Goal: Information Seeking & Learning: Find specific page/section

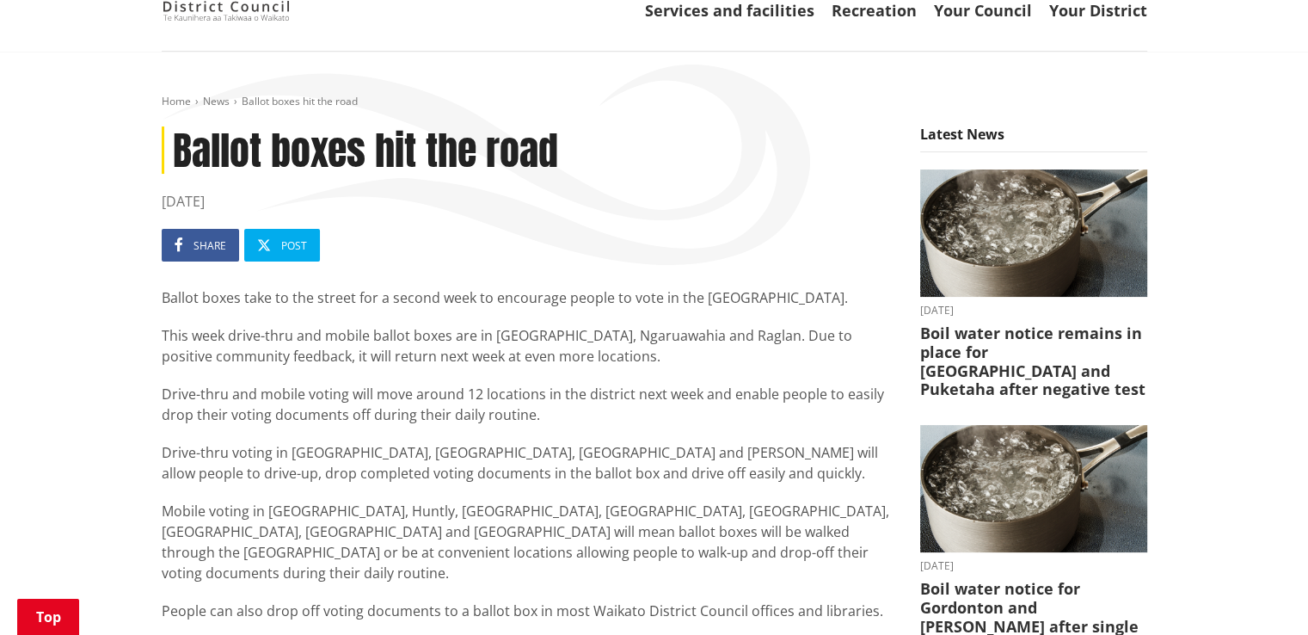
scroll to position [188, 0]
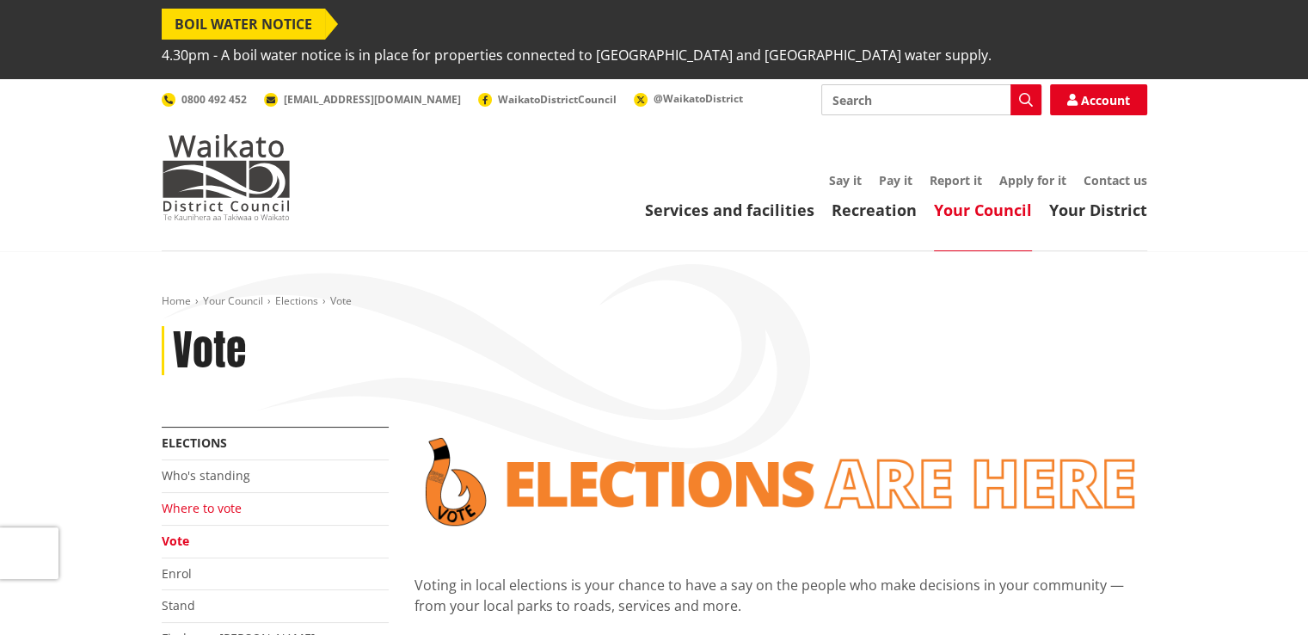
click at [211, 500] on link "Where to vote" at bounding box center [202, 508] width 80 height 16
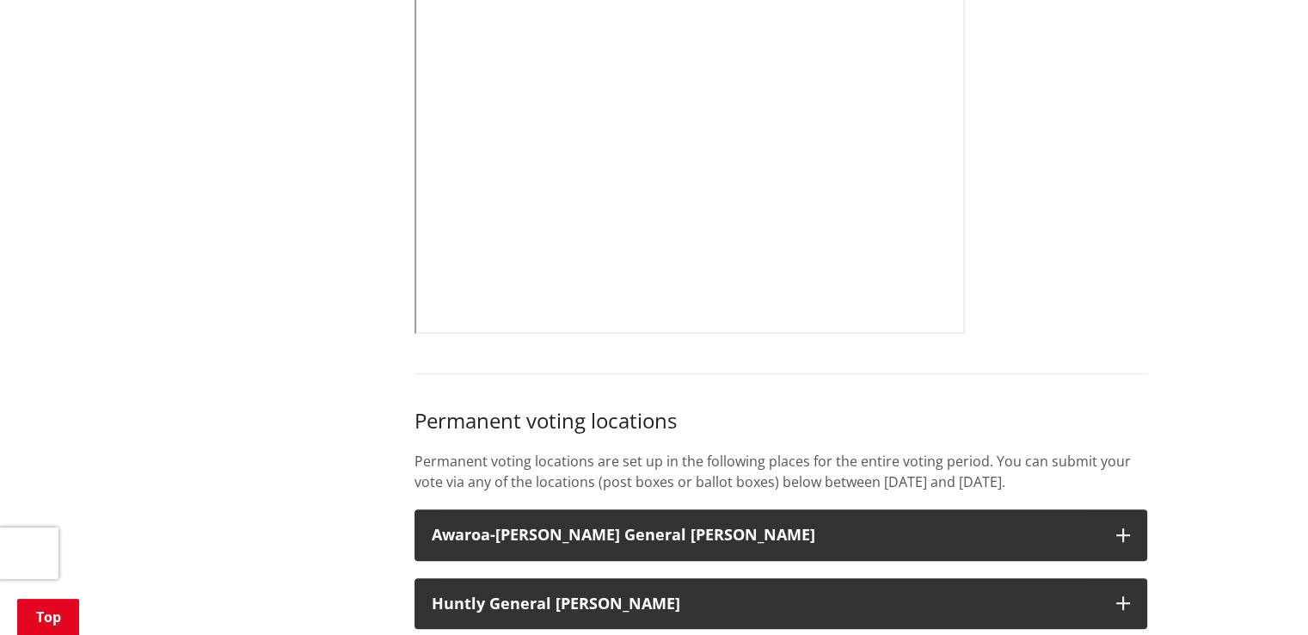
scroll to position [1073, 0]
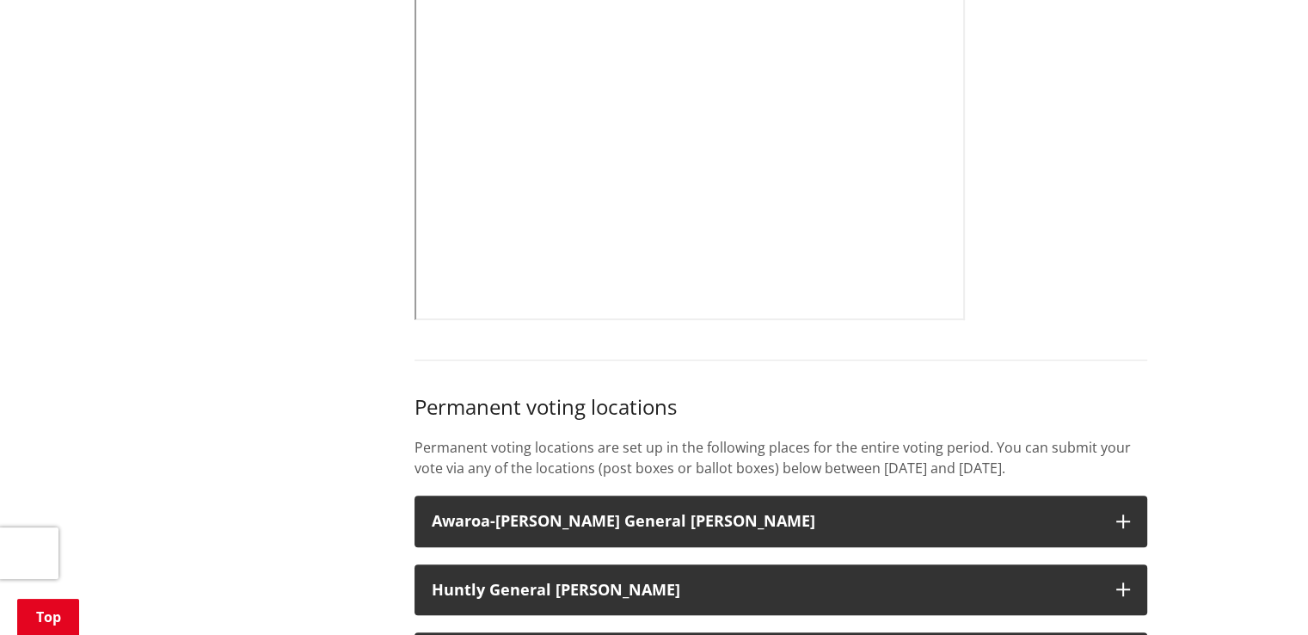
drag, startPoint x: 1317, startPoint y: 106, endPoint x: 1284, endPoint y: 195, distance: 95.2
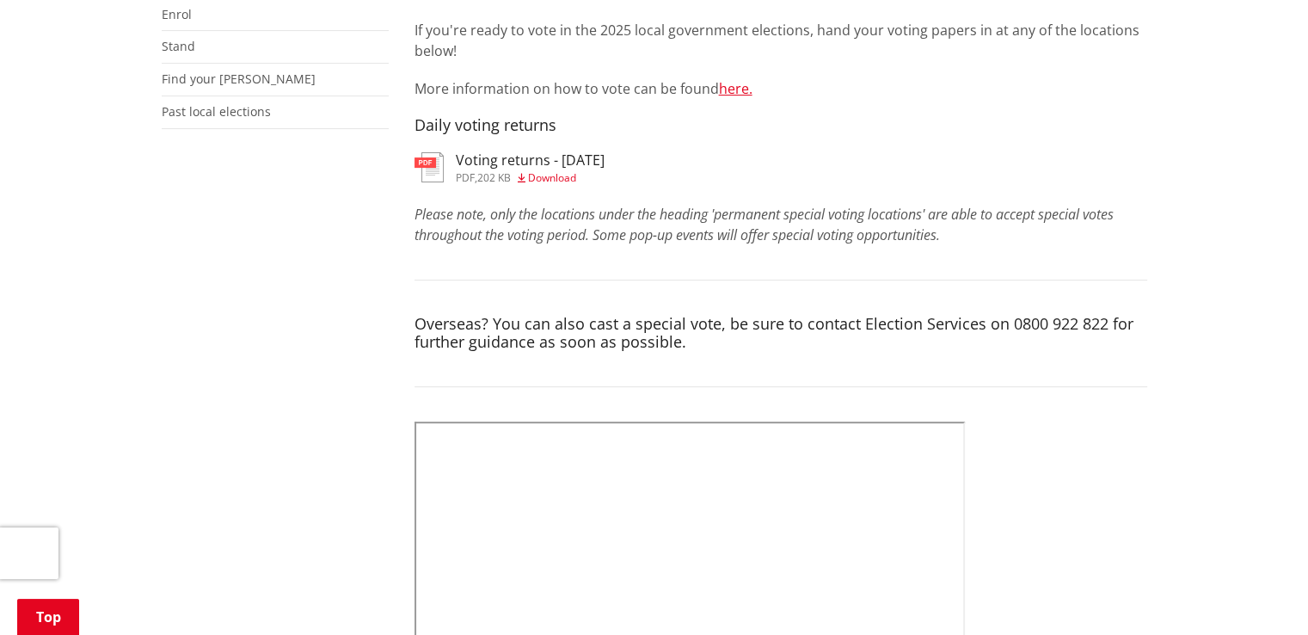
scroll to position [501, 0]
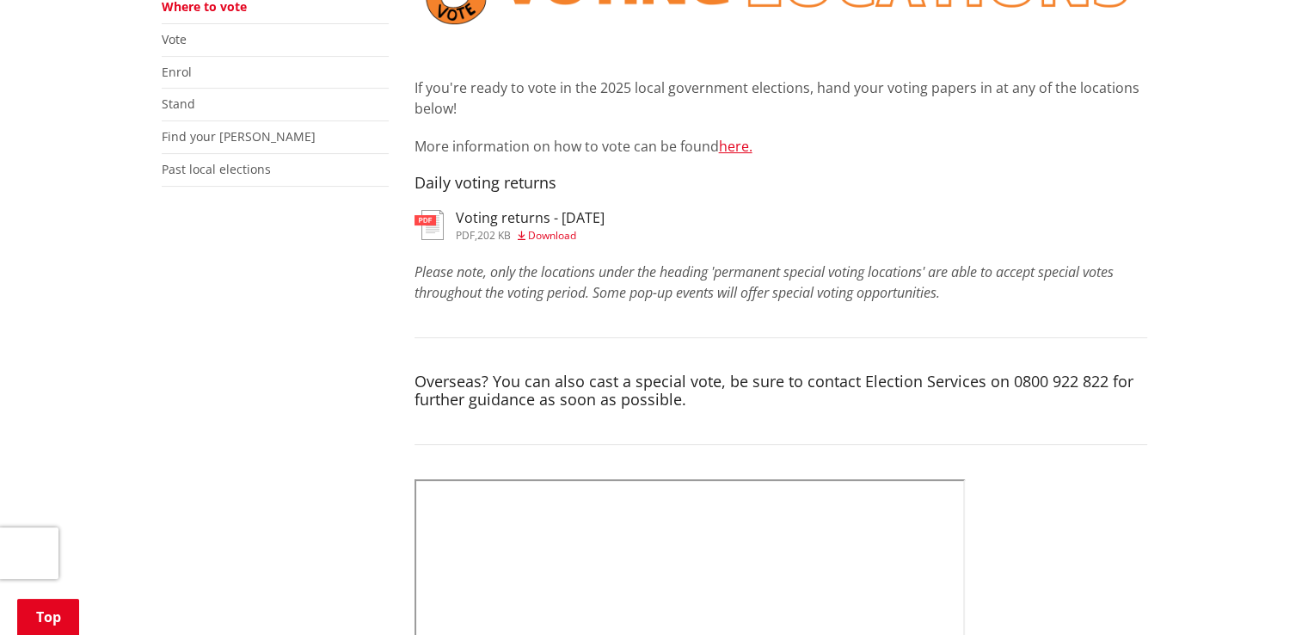
click at [561, 228] on span "Download" at bounding box center [552, 235] width 48 height 15
click at [736, 137] on link "here." at bounding box center [736, 146] width 34 height 19
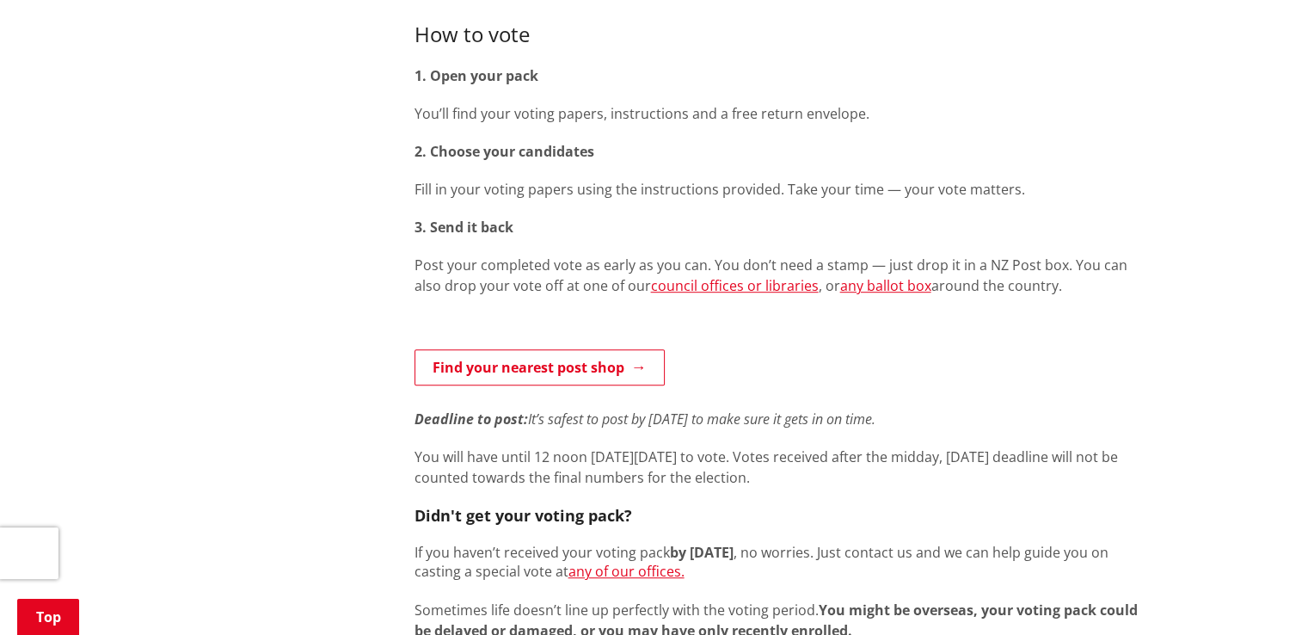
scroll to position [931, 0]
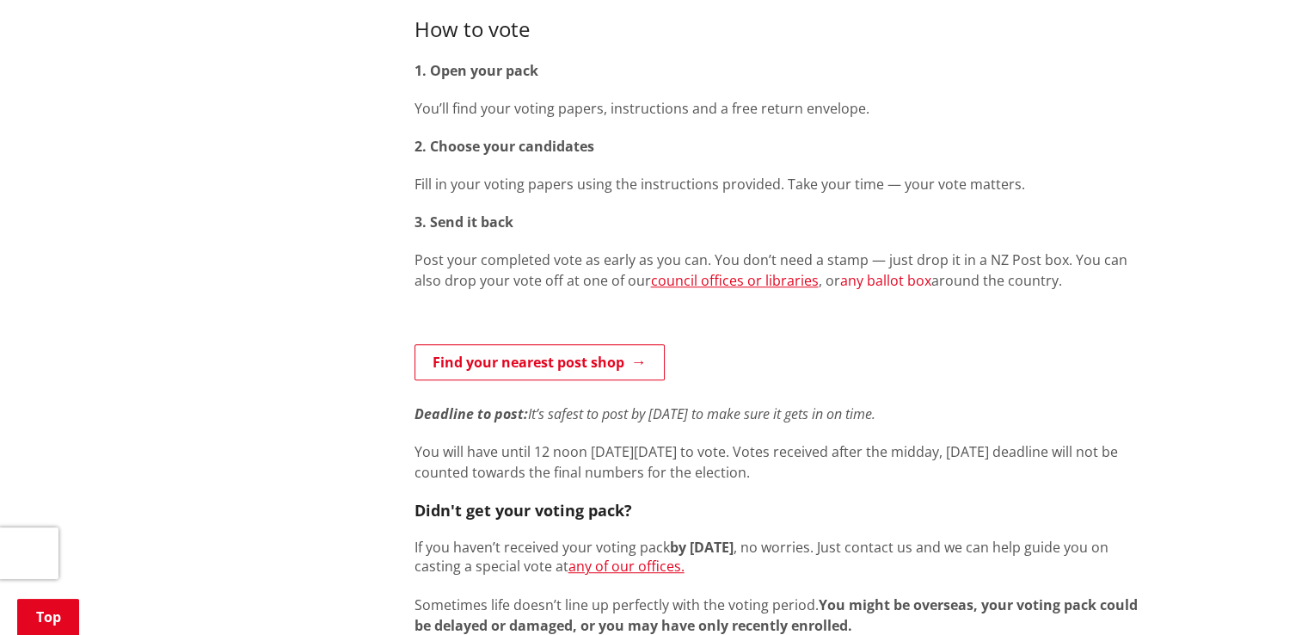
click at [859, 271] on link "any ballot box" at bounding box center [885, 280] width 91 height 19
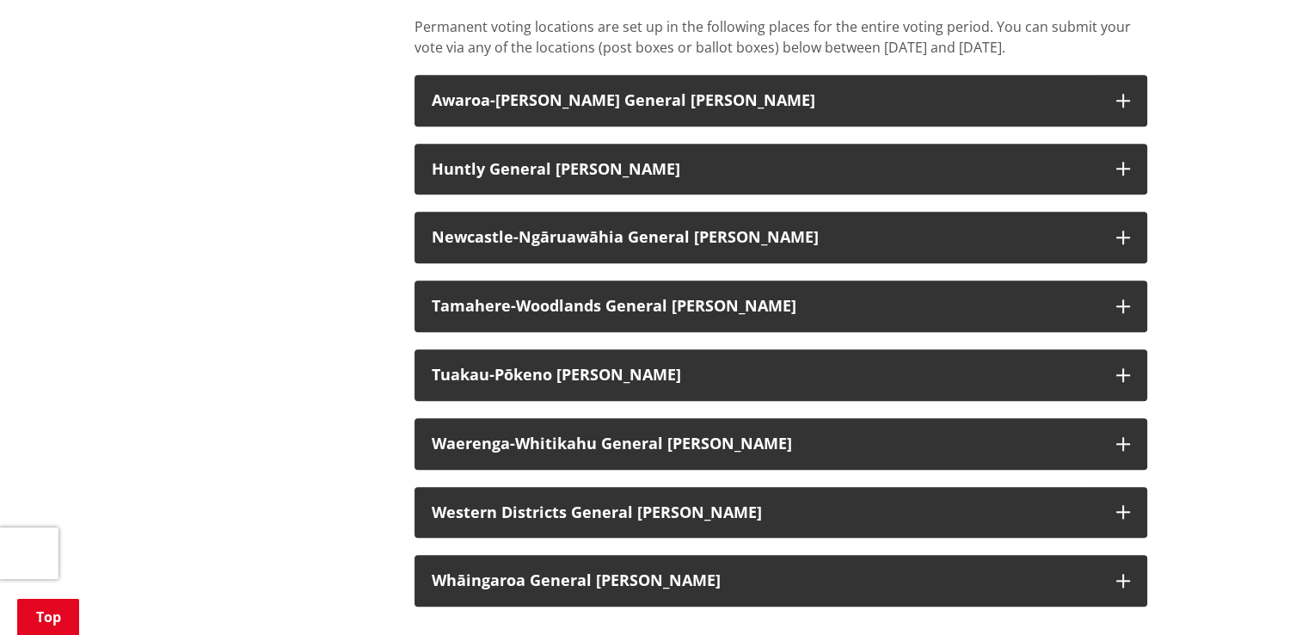
scroll to position [1502, 0]
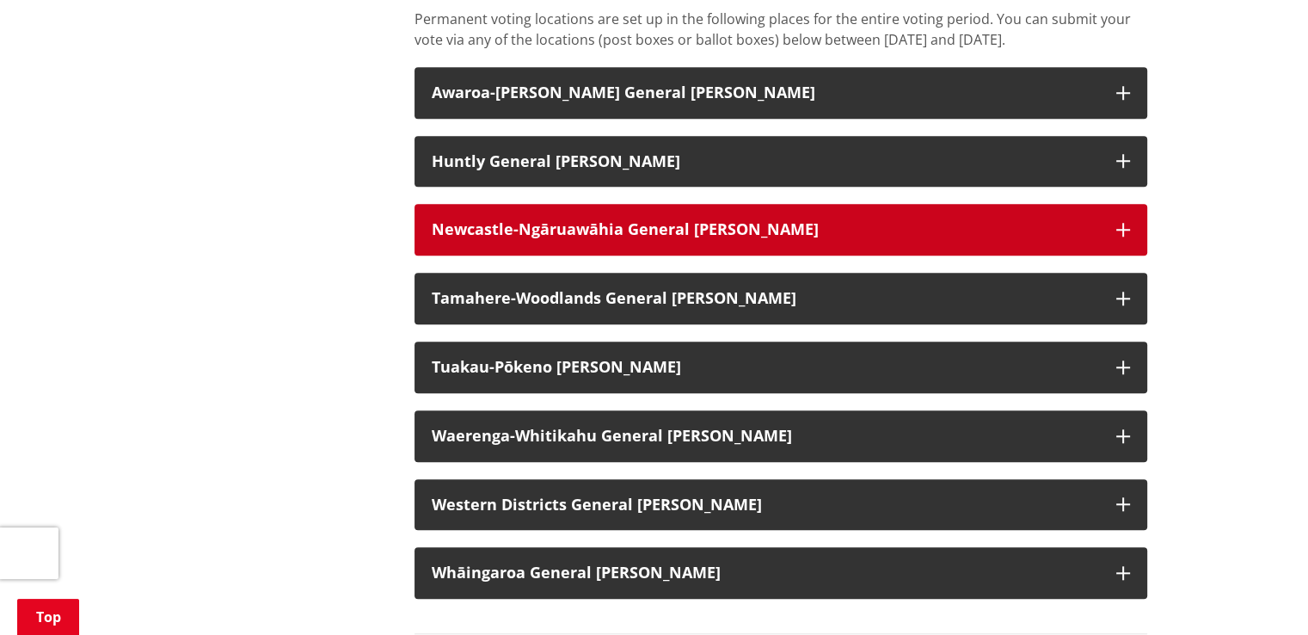
click at [1118, 223] on icon "button" at bounding box center [1123, 230] width 14 height 14
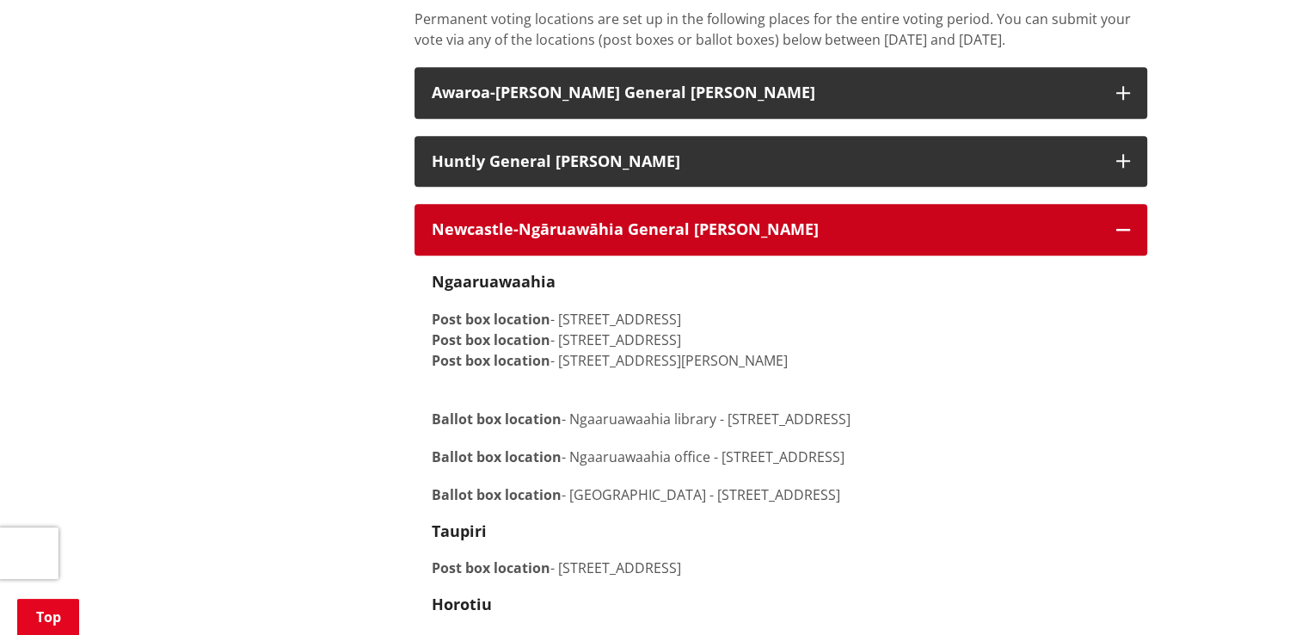
click at [1120, 223] on icon "button" at bounding box center [1123, 230] width 14 height 14
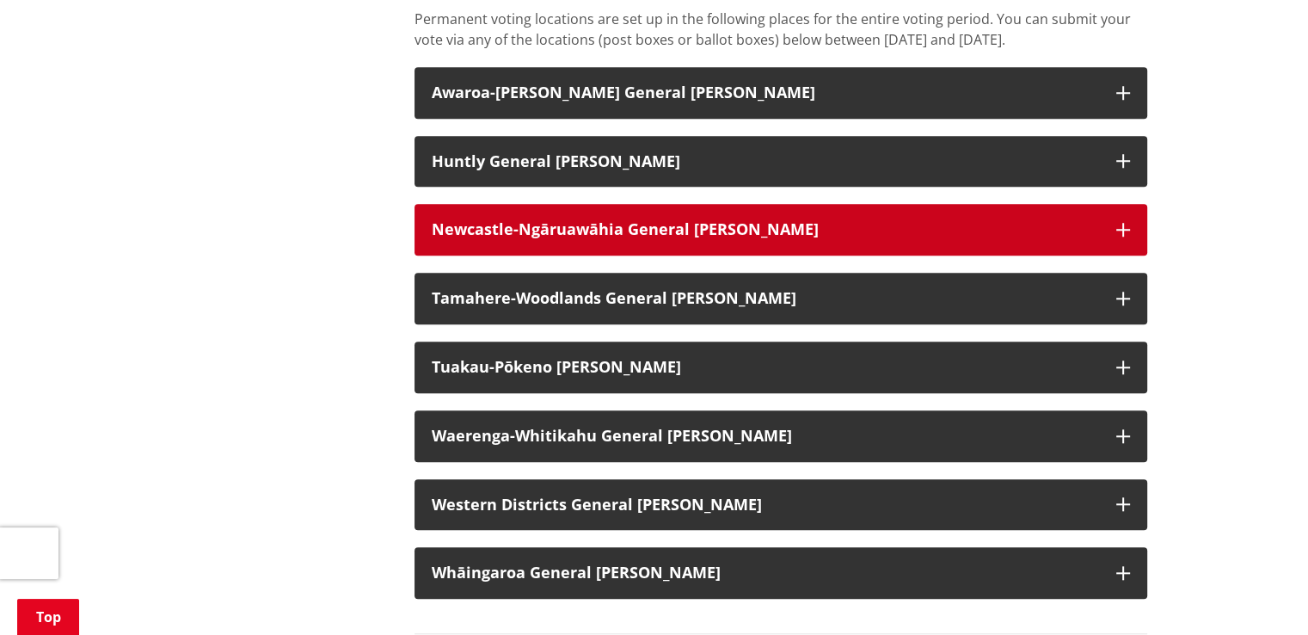
click at [1120, 223] on icon "button" at bounding box center [1123, 230] width 14 height 14
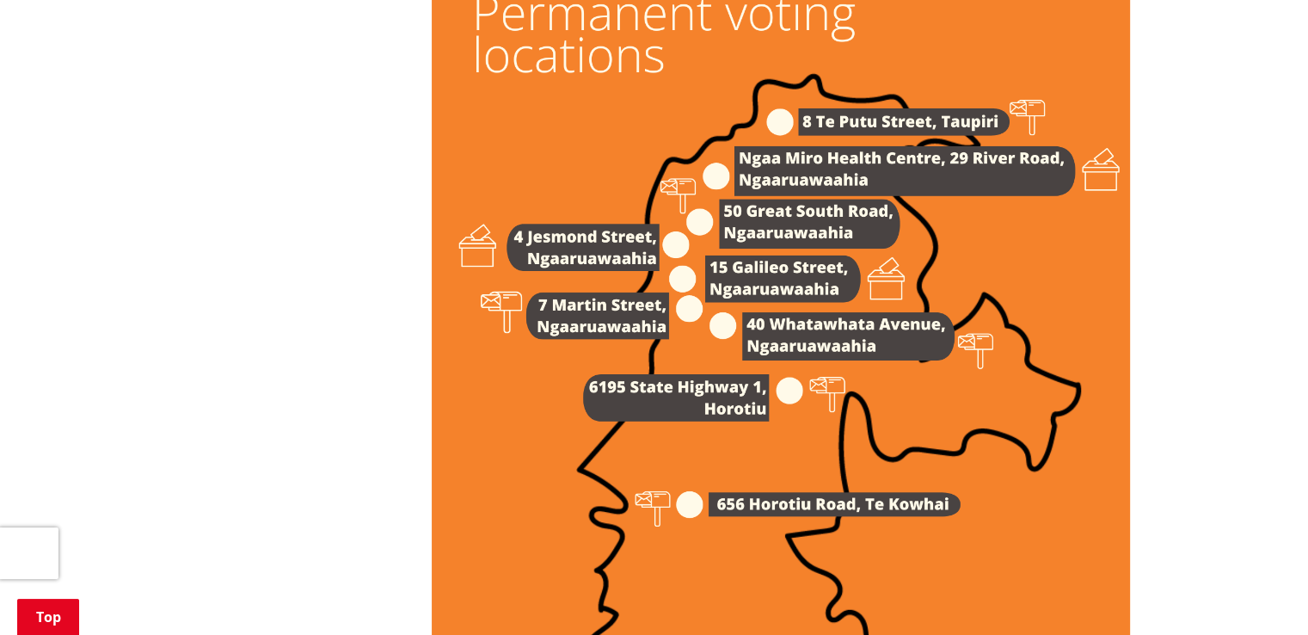
scroll to position [2468, 0]
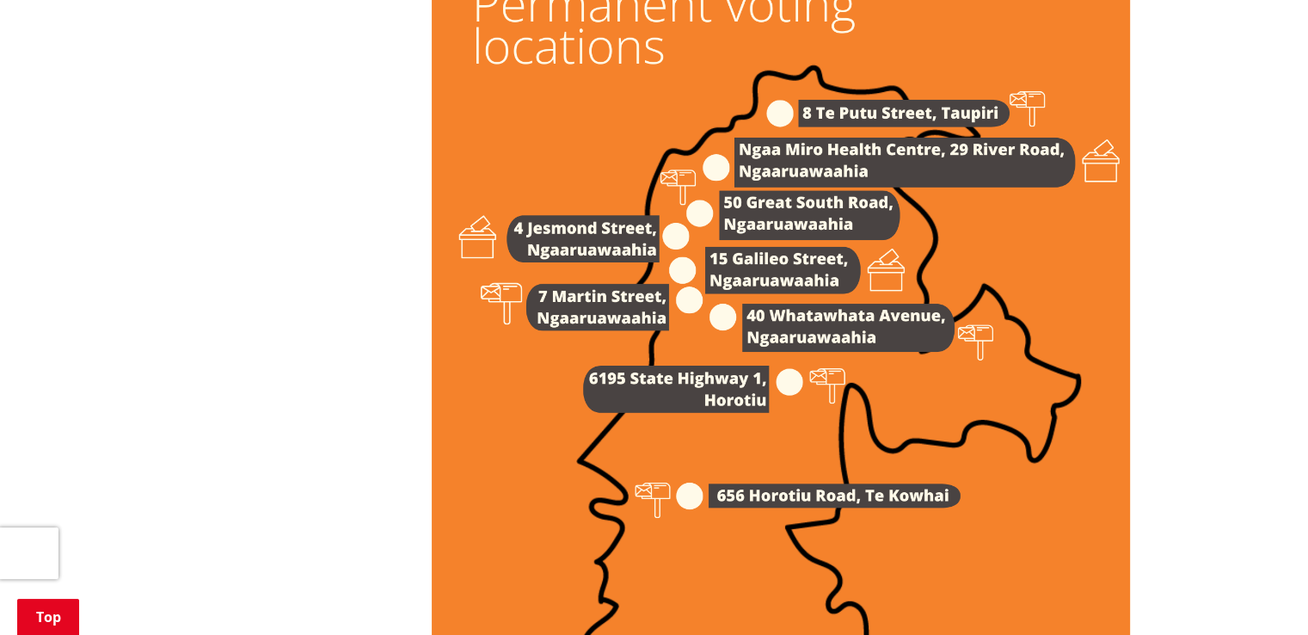
click at [653, 483] on img at bounding box center [781, 344] width 698 height 988
click at [715, 479] on img at bounding box center [781, 344] width 698 height 988
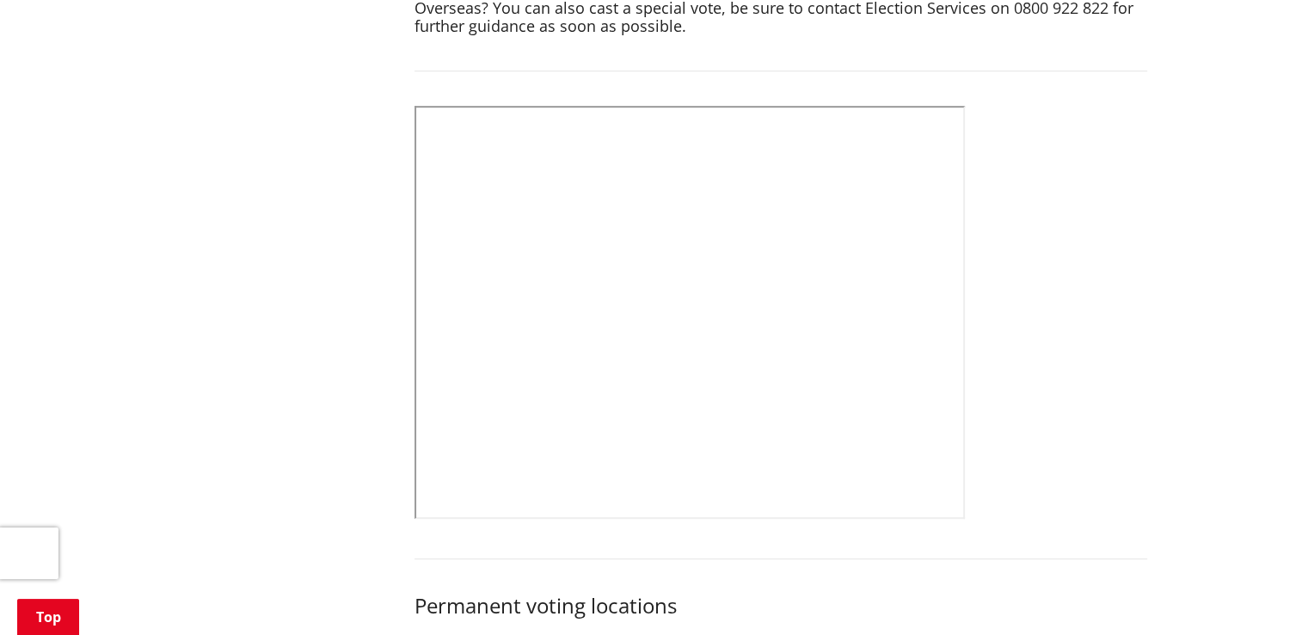
scroll to position [0, 0]
